Goal: Go to known website: Go to known website

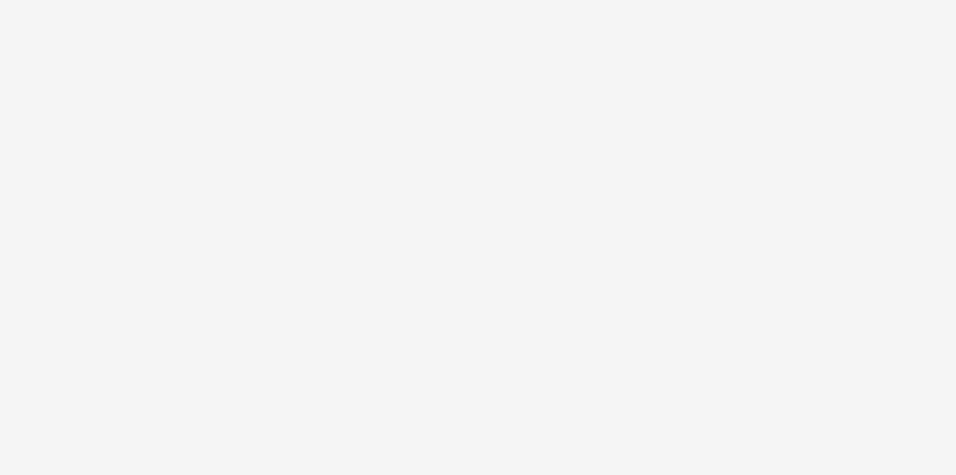
click at [442, 0] on html at bounding box center [478, 0] width 956 height 0
